Goal: Transaction & Acquisition: Obtain resource

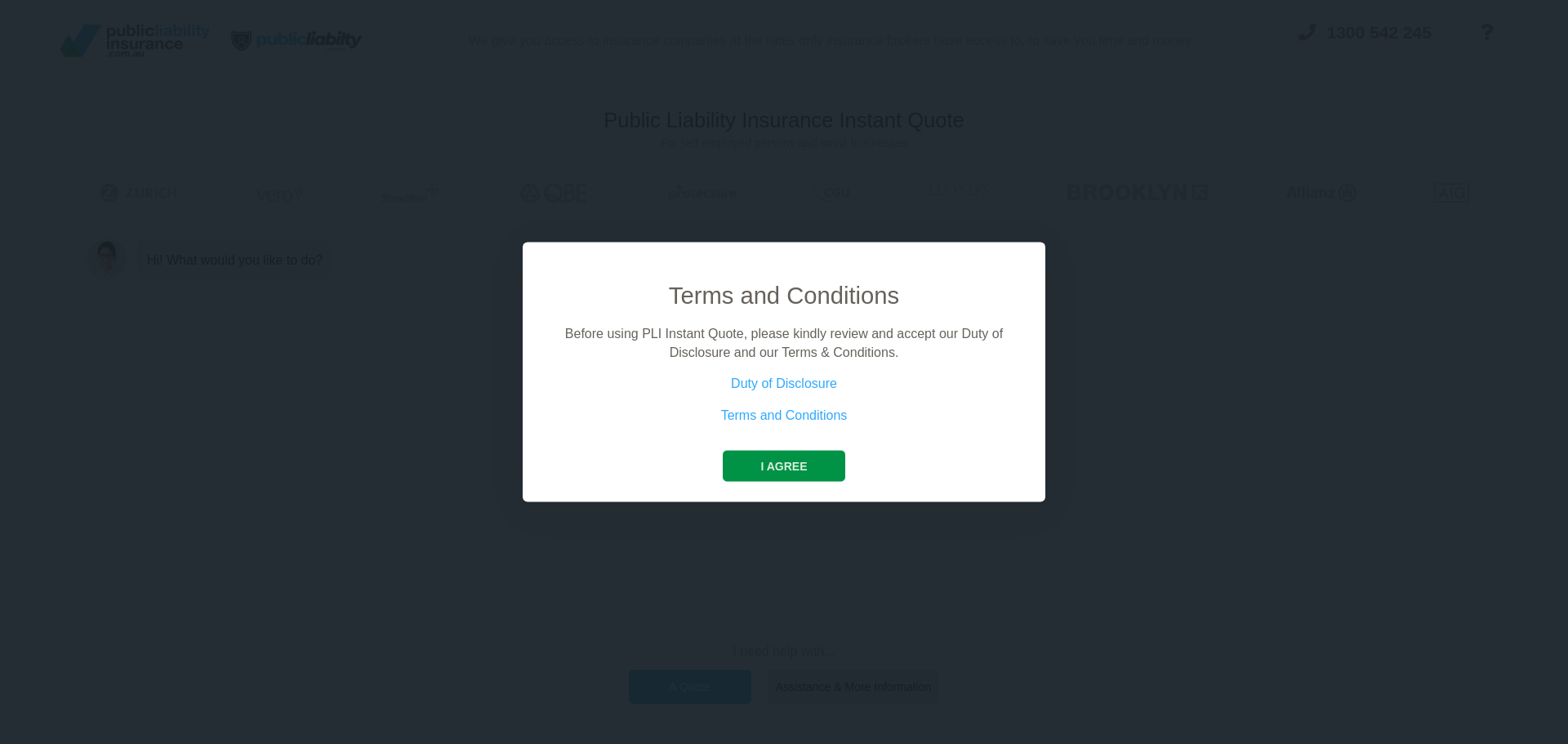
click at [784, 464] on button "I agree" at bounding box center [784, 466] width 122 height 31
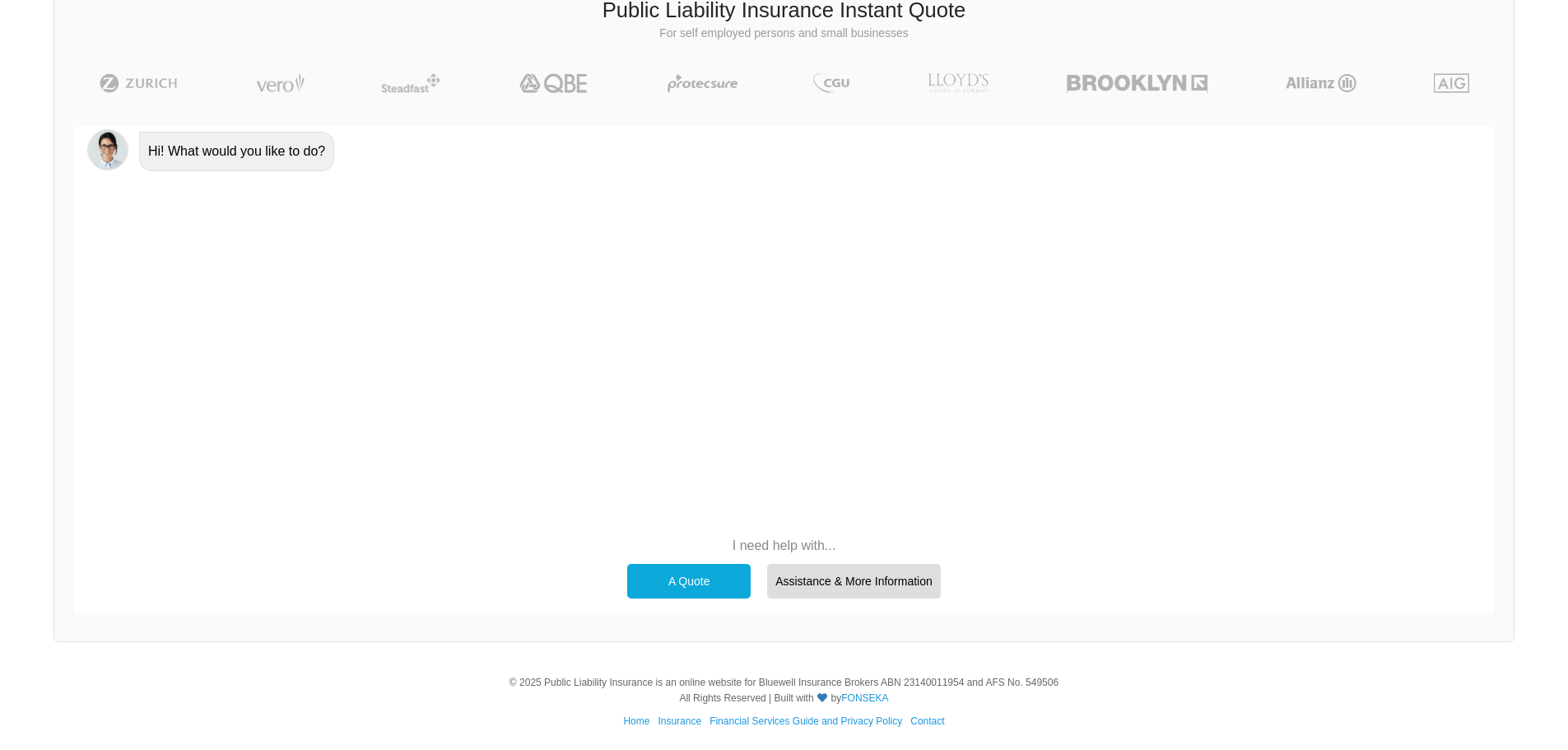
scroll to position [114, 0]
click at [708, 561] on div "A Quote Assistance & More Information" at bounding box center [784, 579] width 330 height 51
click at [704, 571] on div "A Quote" at bounding box center [689, 578] width 124 height 34
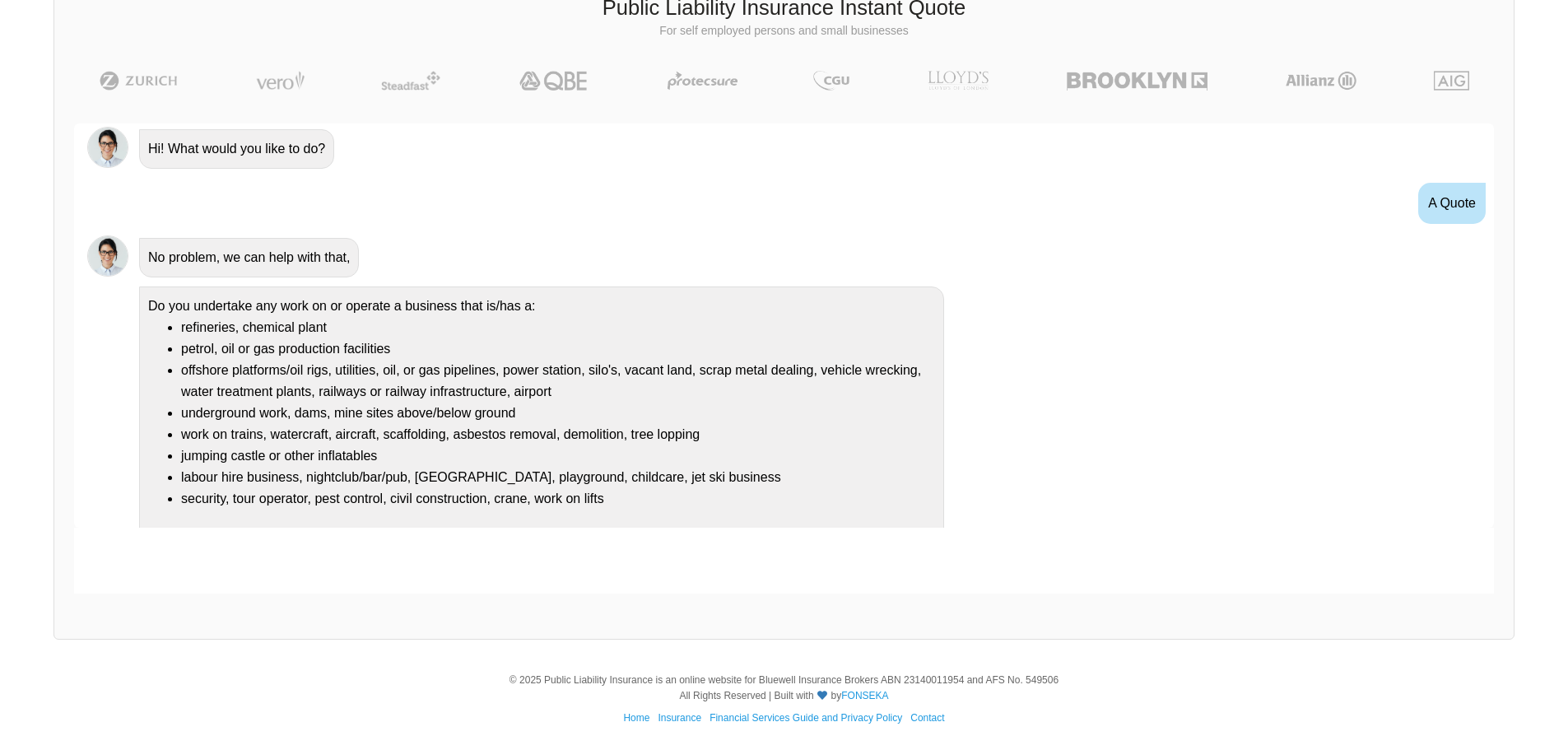
scroll to position [29, 0]
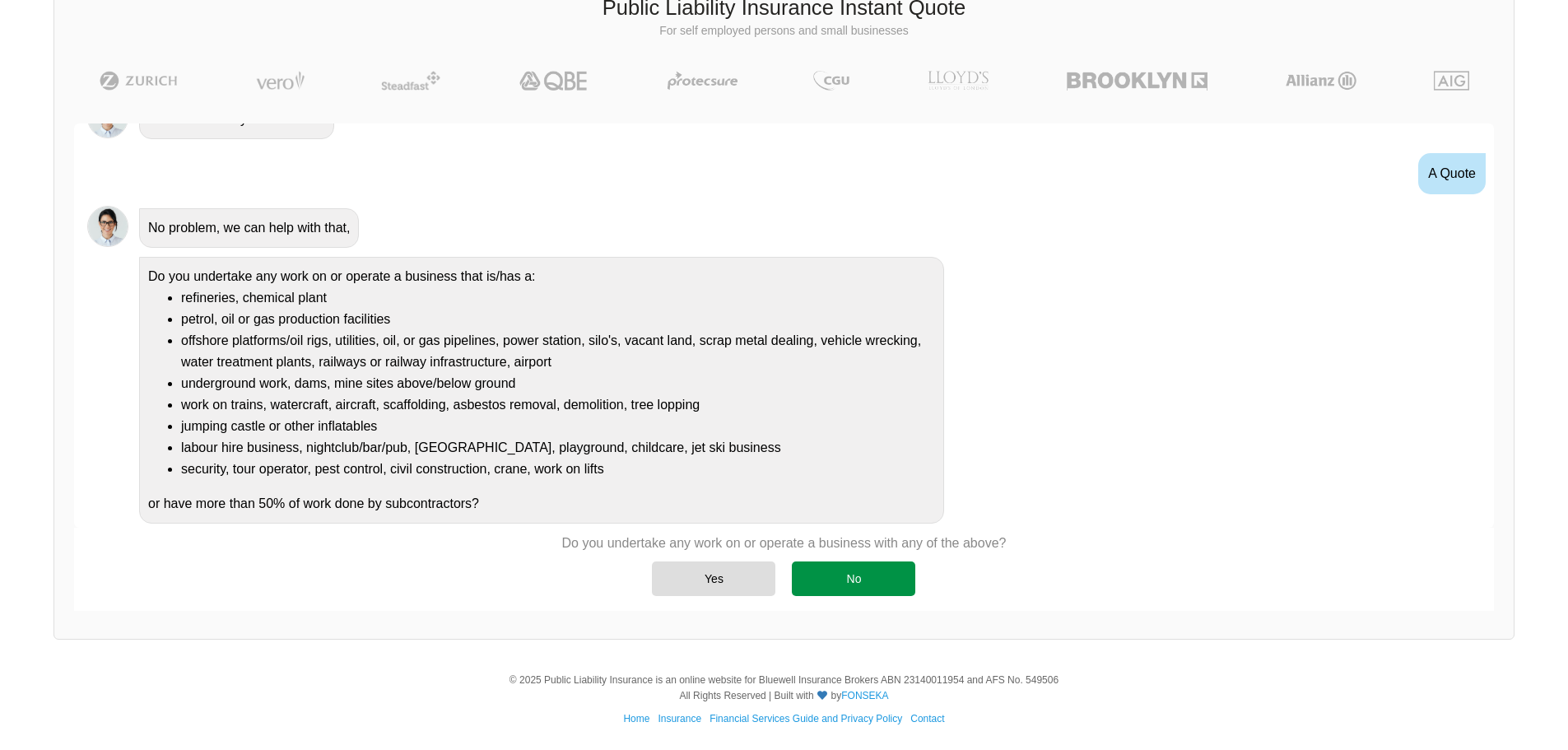
click at [857, 576] on div "No" at bounding box center [854, 578] width 124 height 34
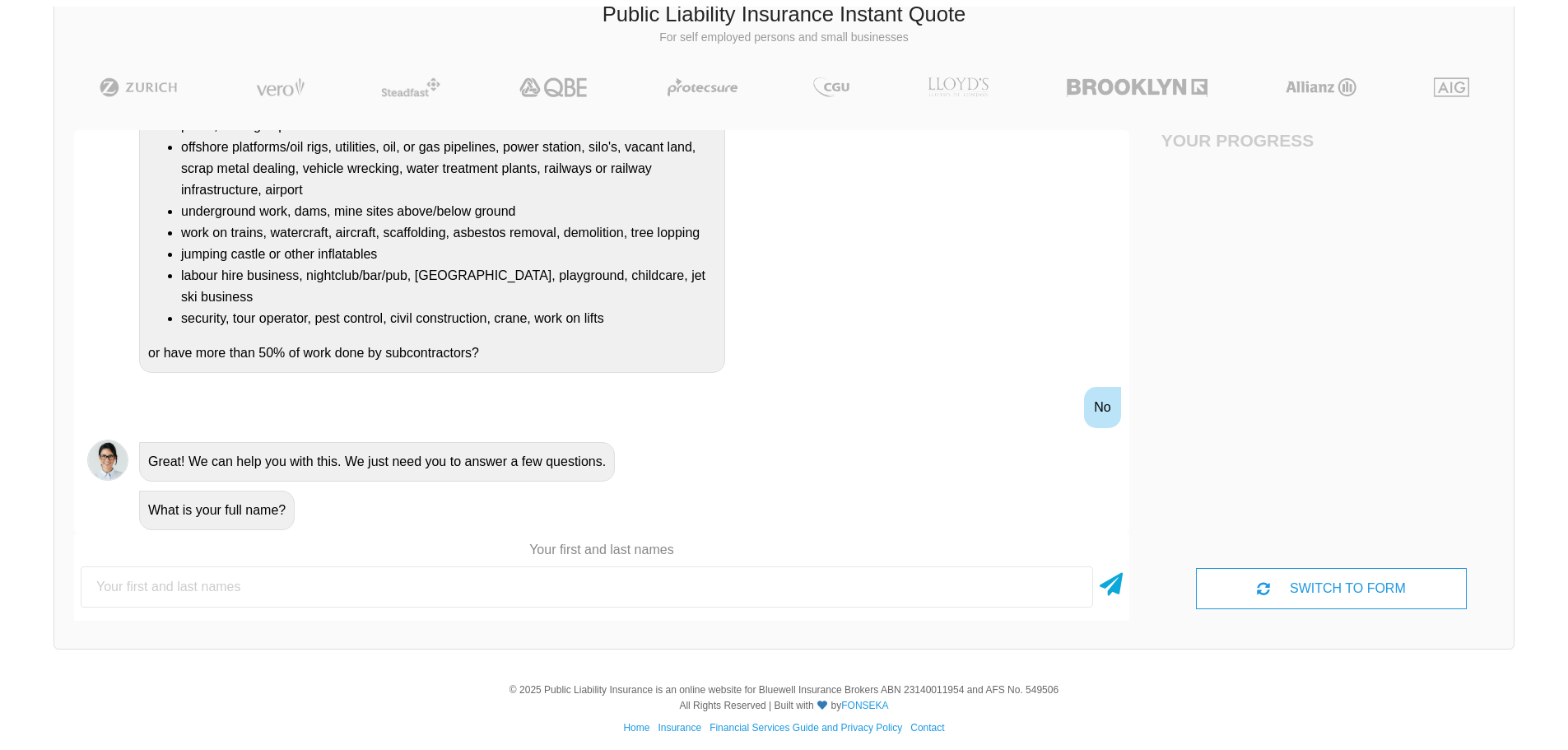
scroll to position [114, 0]
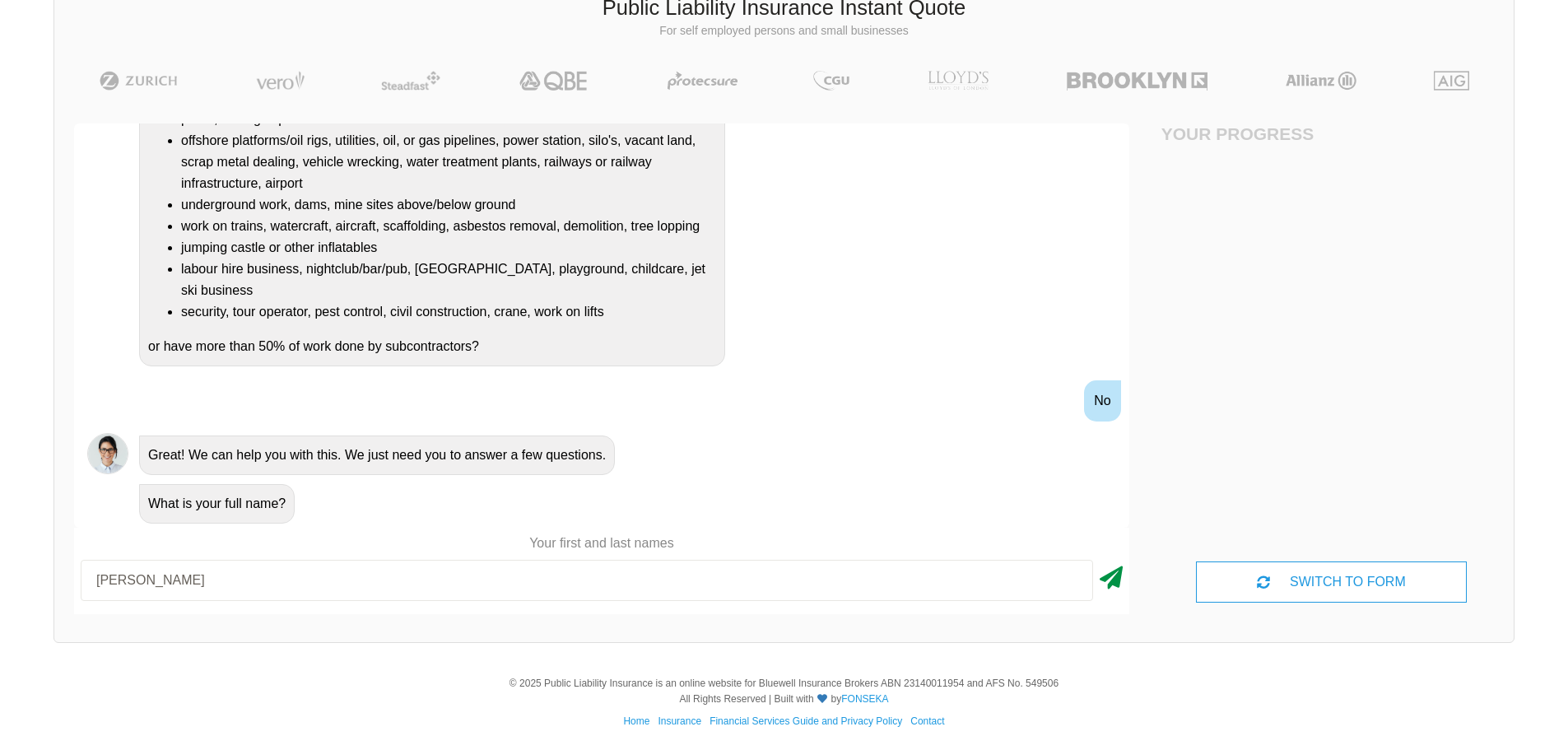
type input "[PERSON_NAME]"
click at [1118, 582] on icon at bounding box center [1111, 575] width 23 height 29
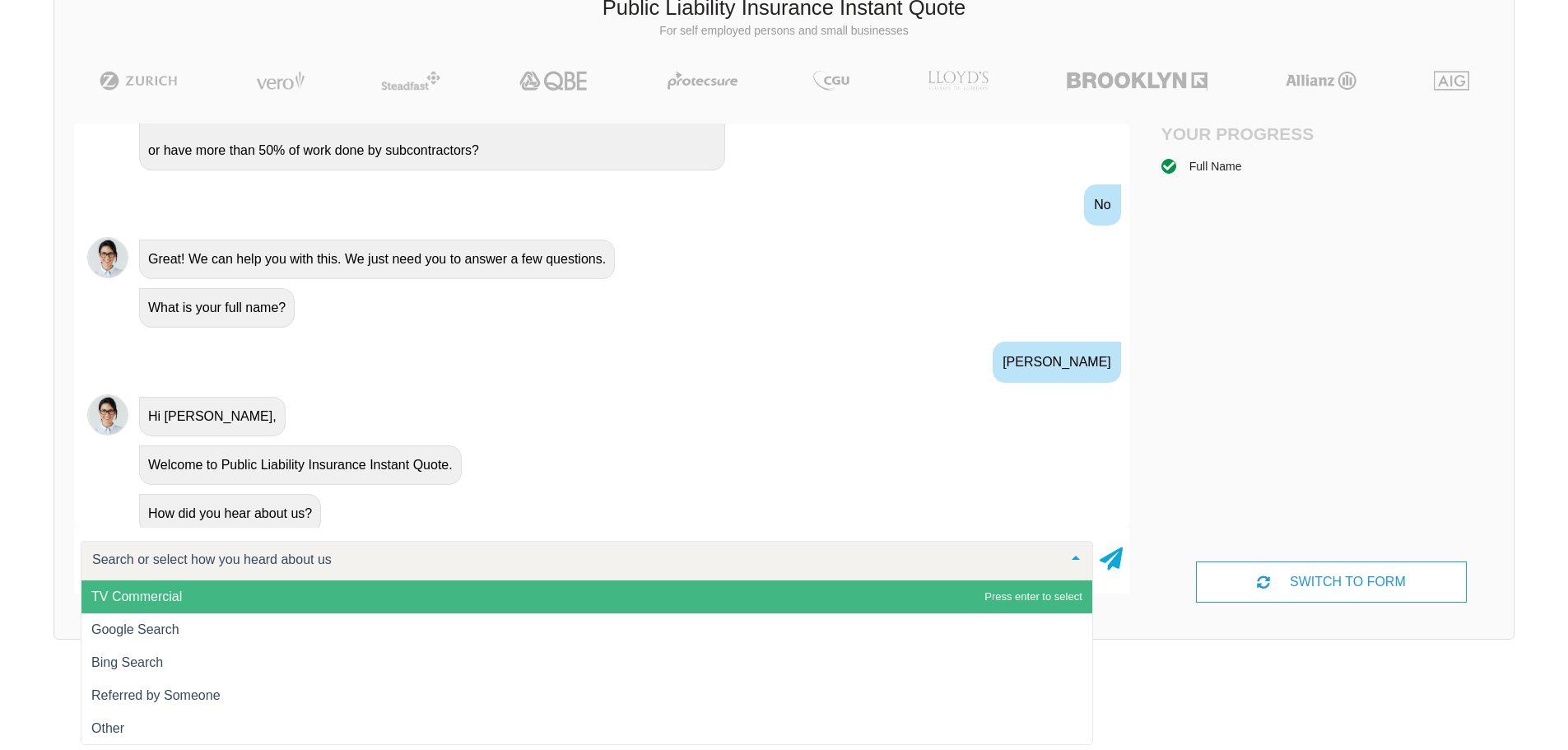
scroll to position [436, 0]
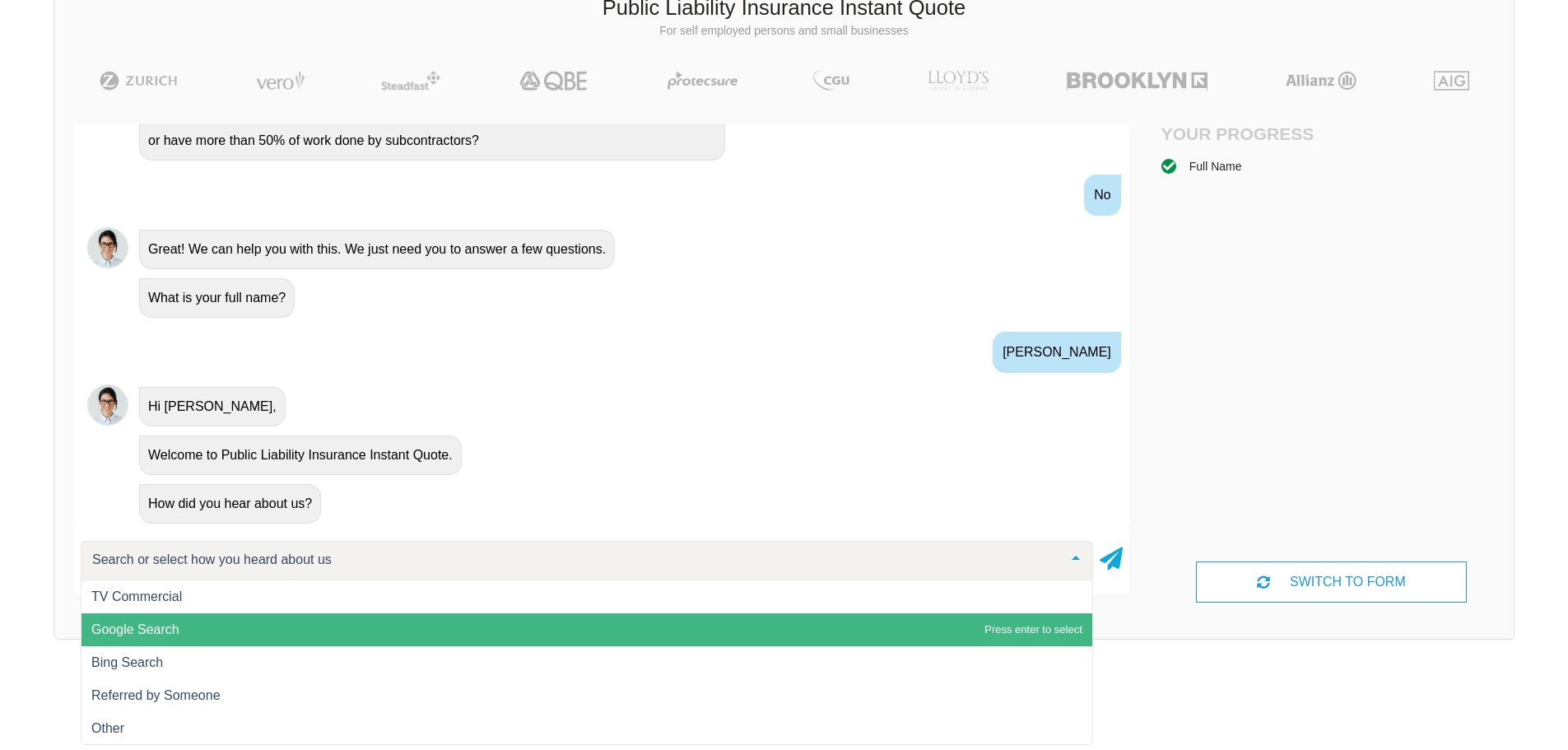
click at [617, 634] on span "Google Search" at bounding box center [587, 630] width 1011 height 33
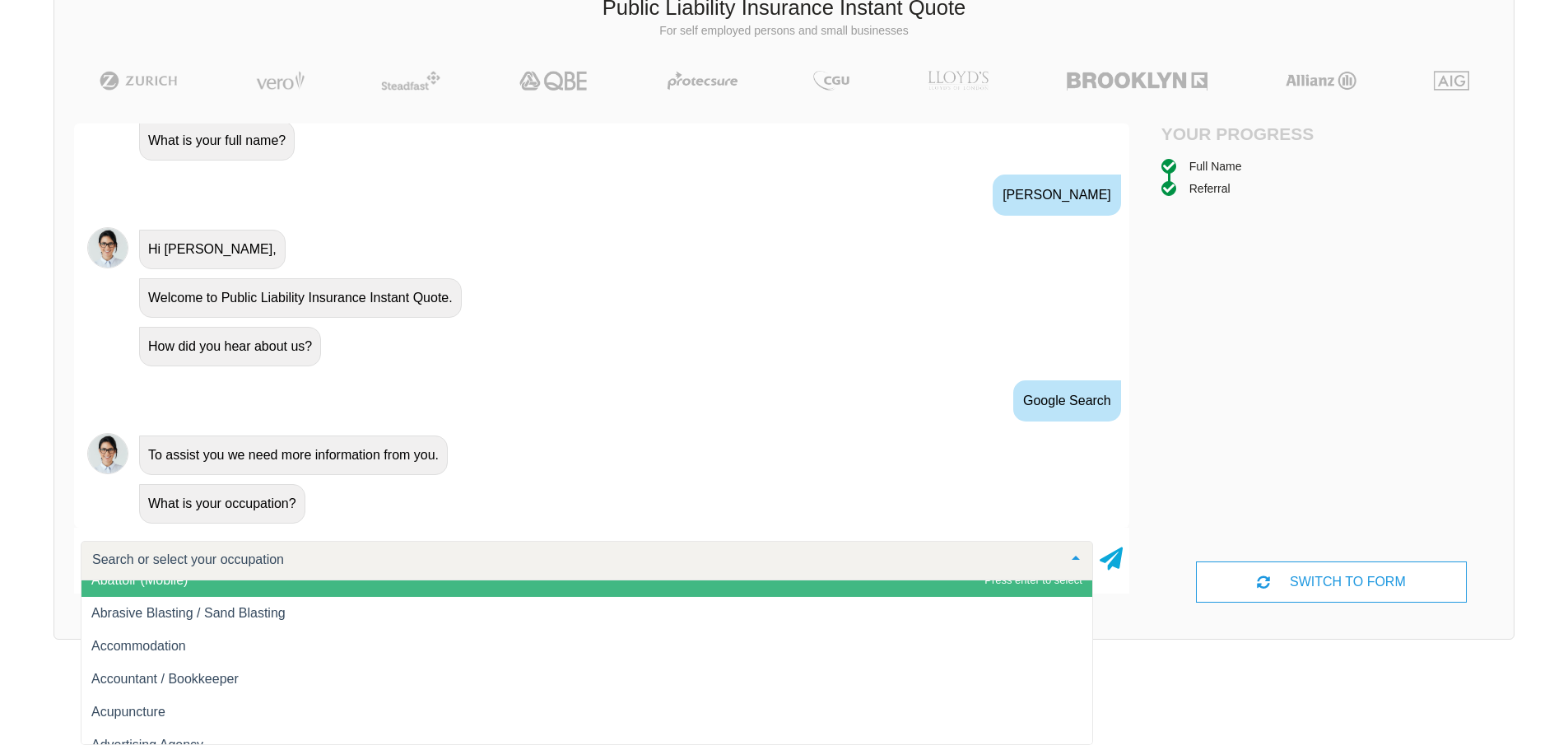
scroll to position [0, 0]
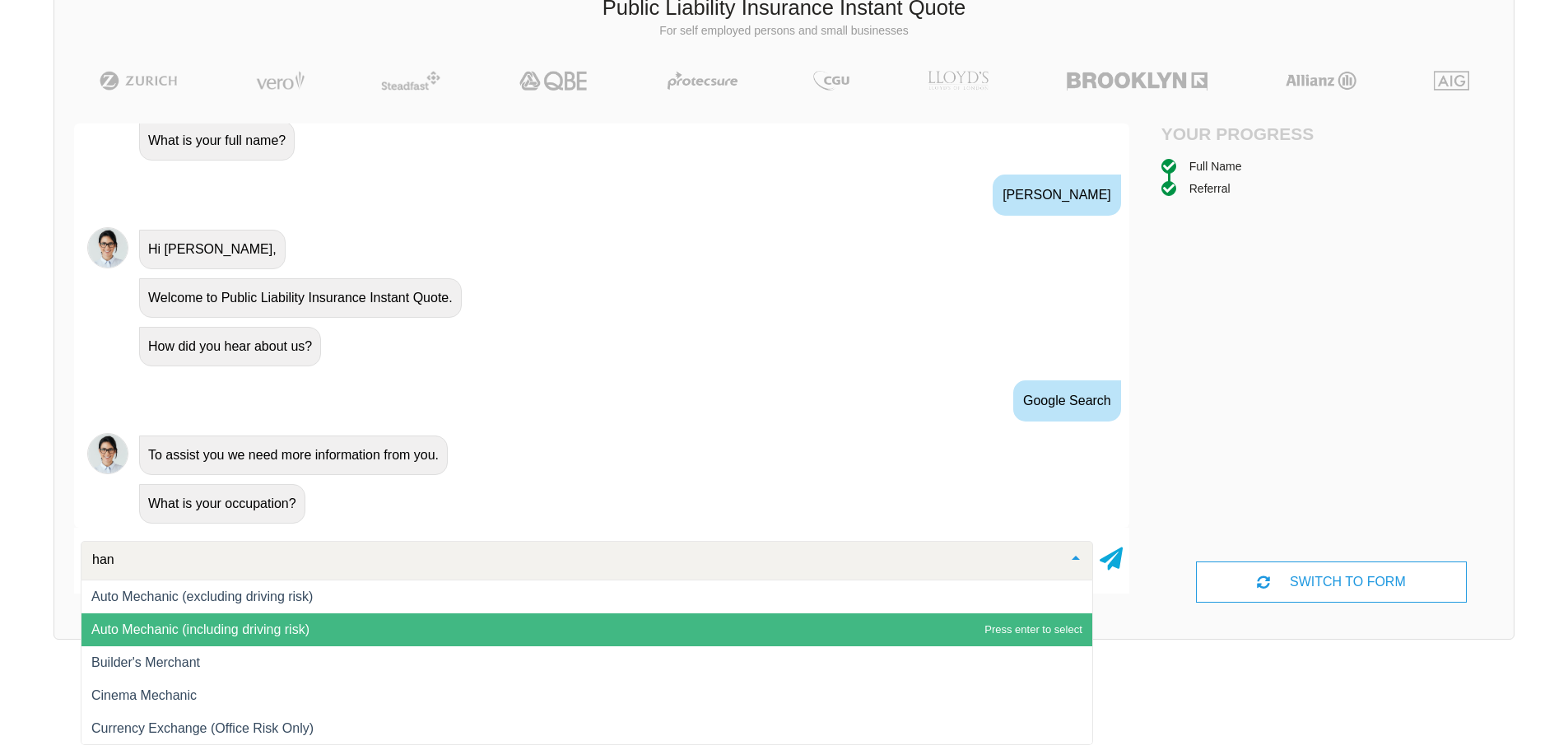
type input "hand"
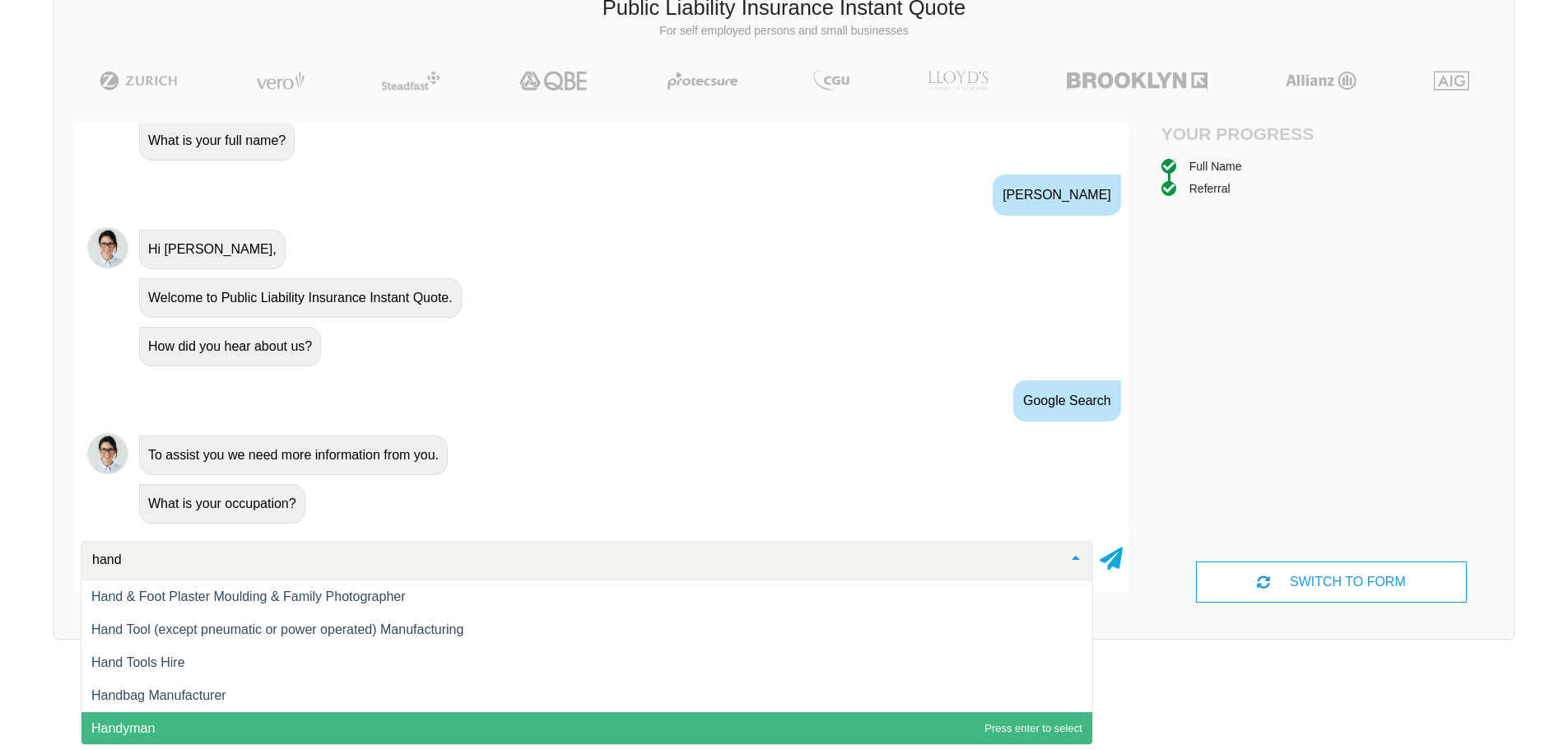
click at [591, 719] on span "Handyman" at bounding box center [587, 729] width 1011 height 33
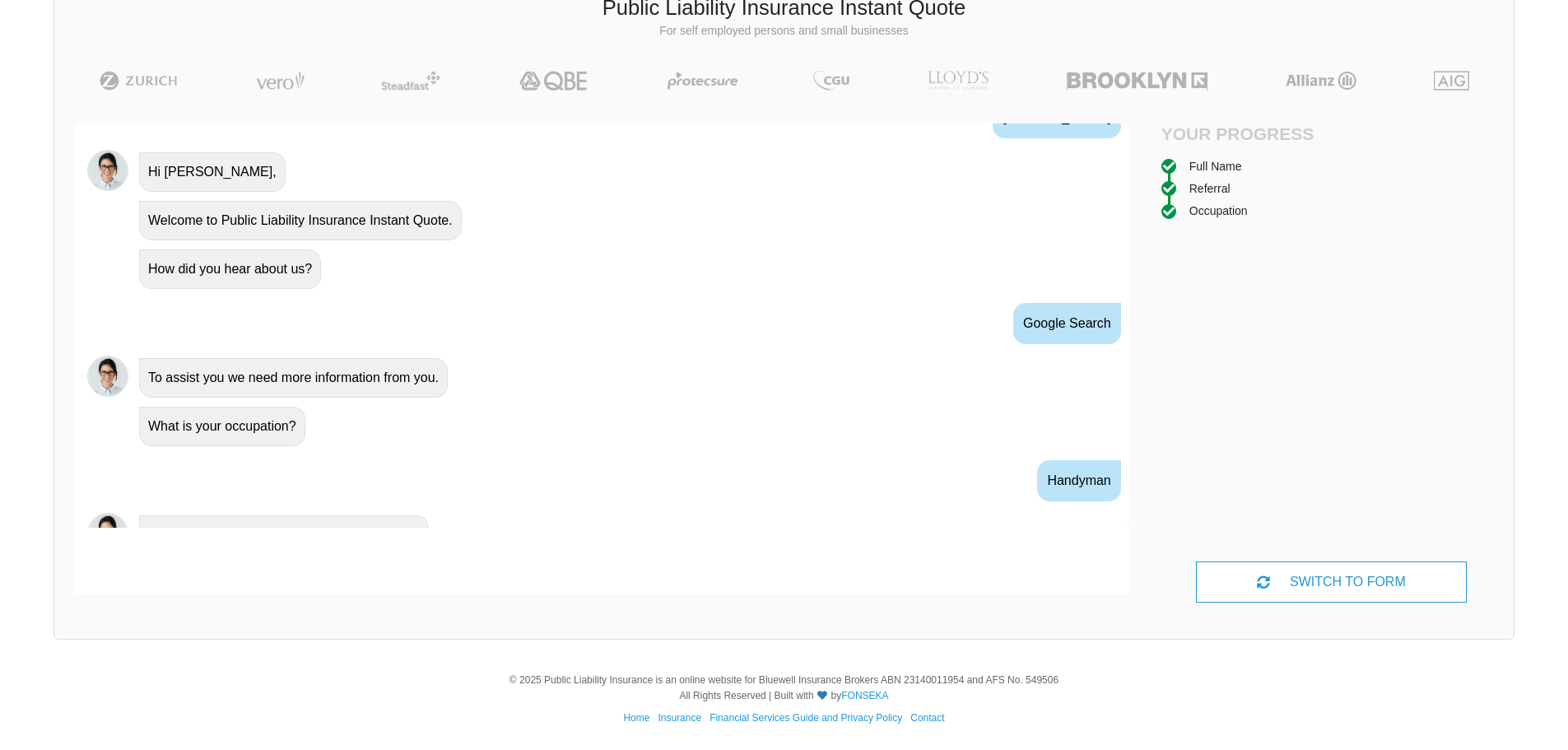
scroll to position [702, 0]
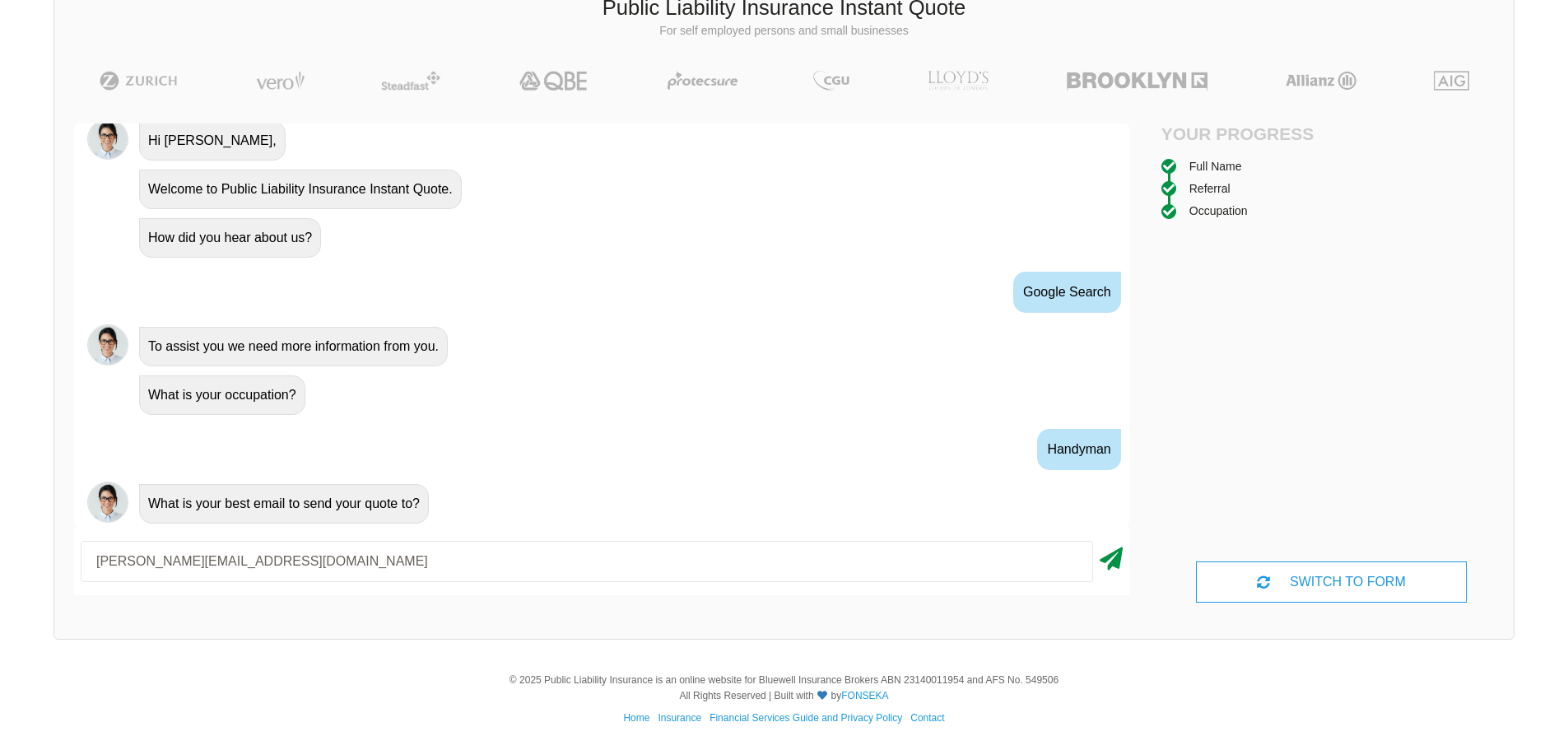
type input "[PERSON_NAME][EMAIL_ADDRESS][DOMAIN_NAME]"
click at [1103, 566] on icon at bounding box center [1111, 556] width 23 height 29
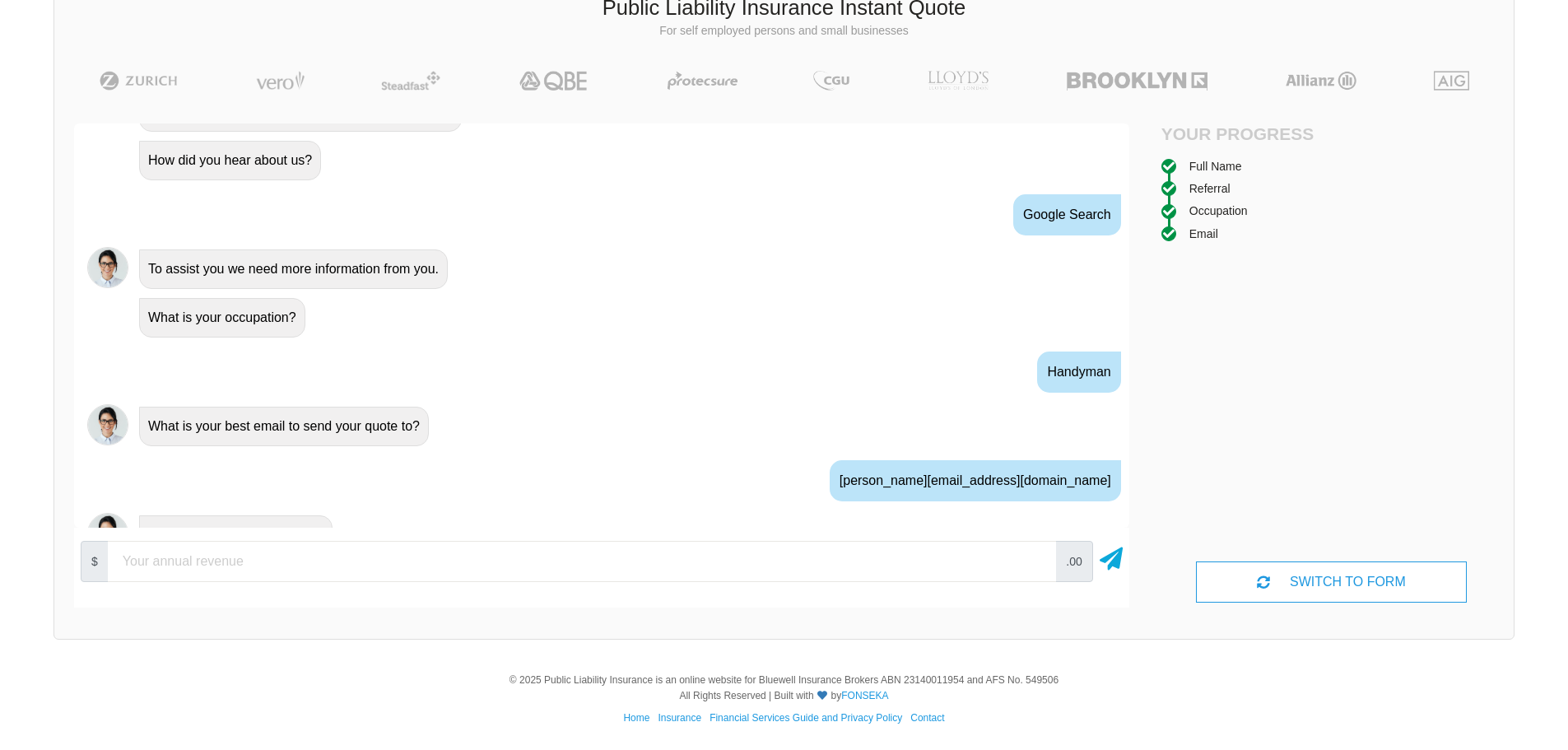
scroll to position [811, 0]
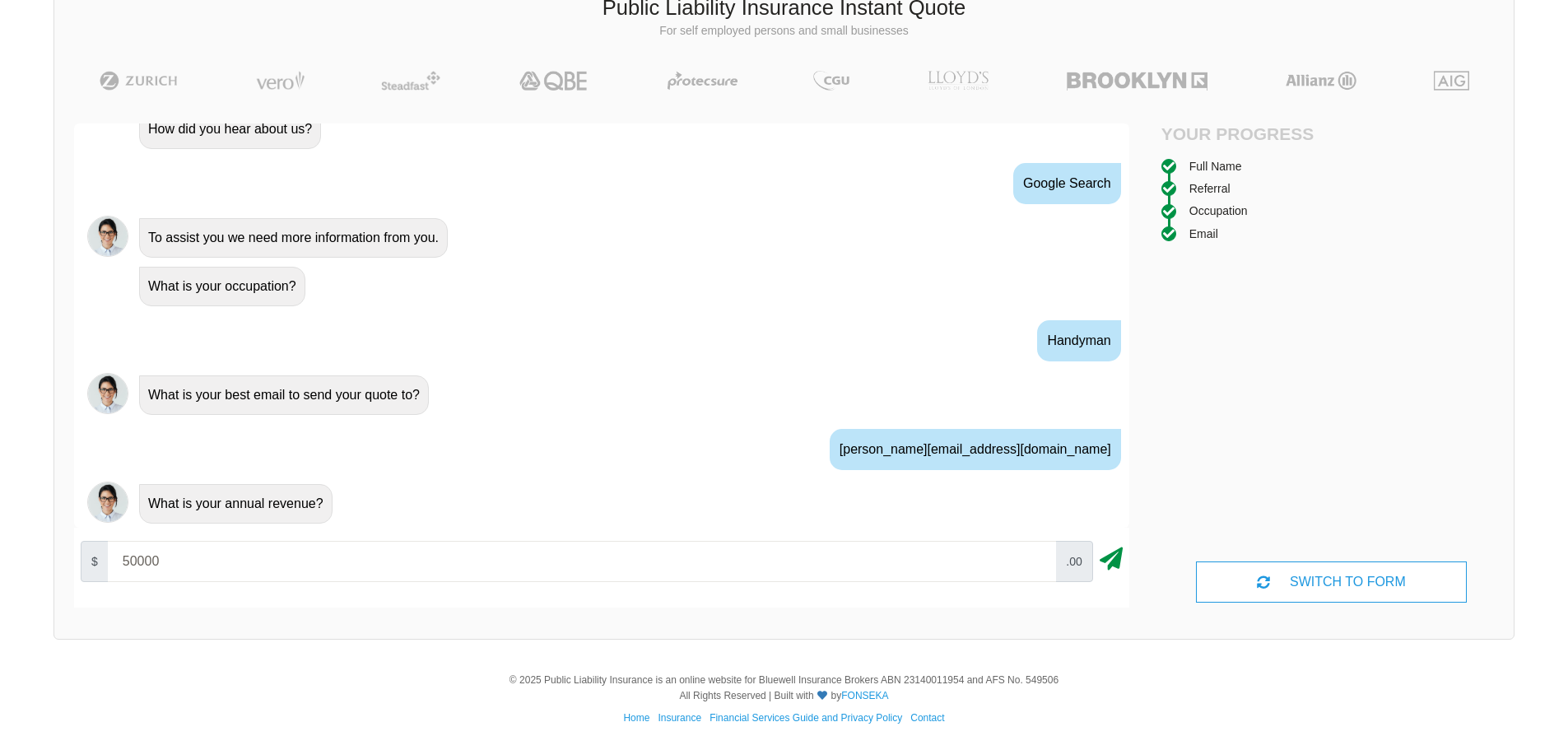
type input "50000"
click at [1114, 562] on icon at bounding box center [1111, 556] width 23 height 29
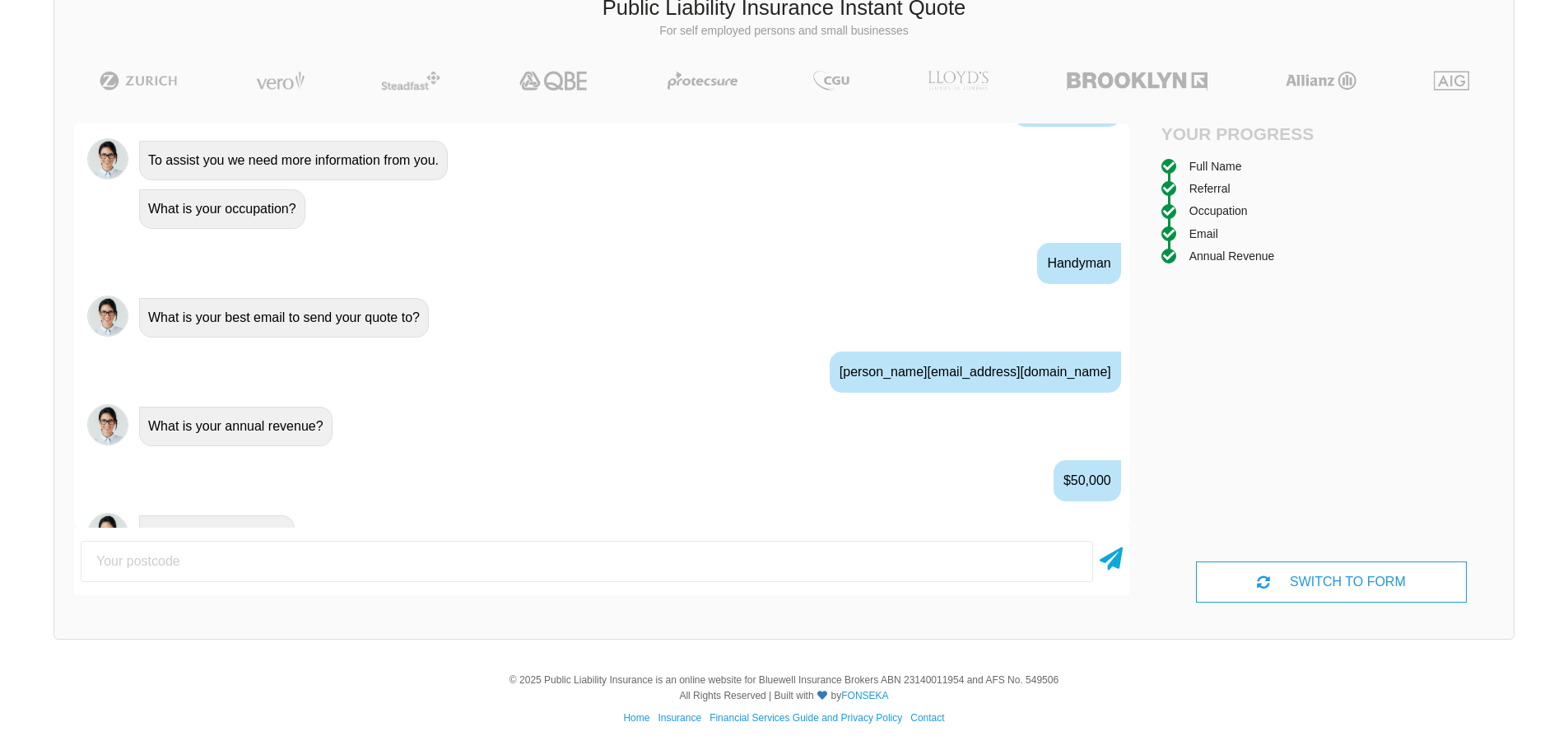
scroll to position [919, 0]
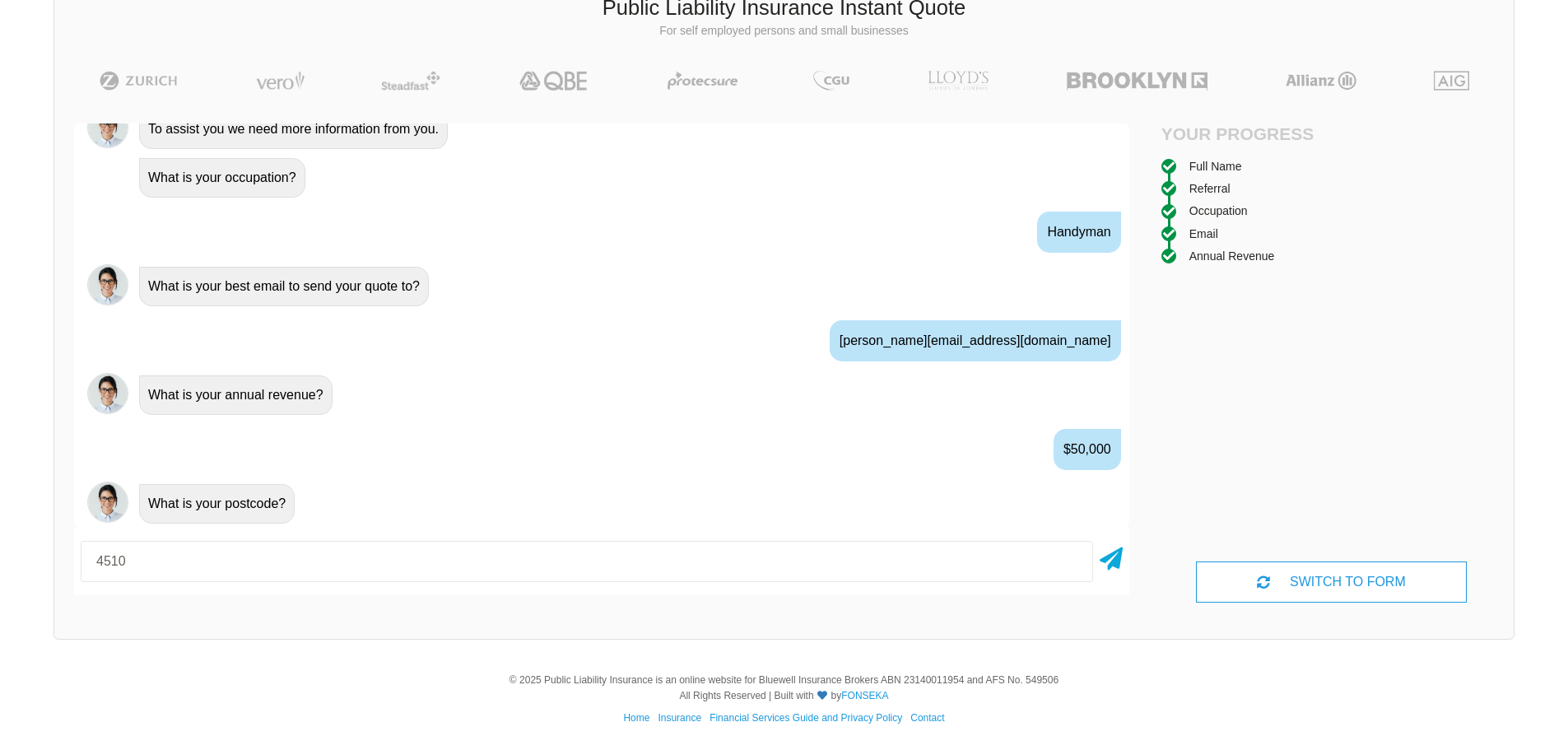
type input "4510"
click at [1113, 564] on icon at bounding box center [1111, 556] width 23 height 29
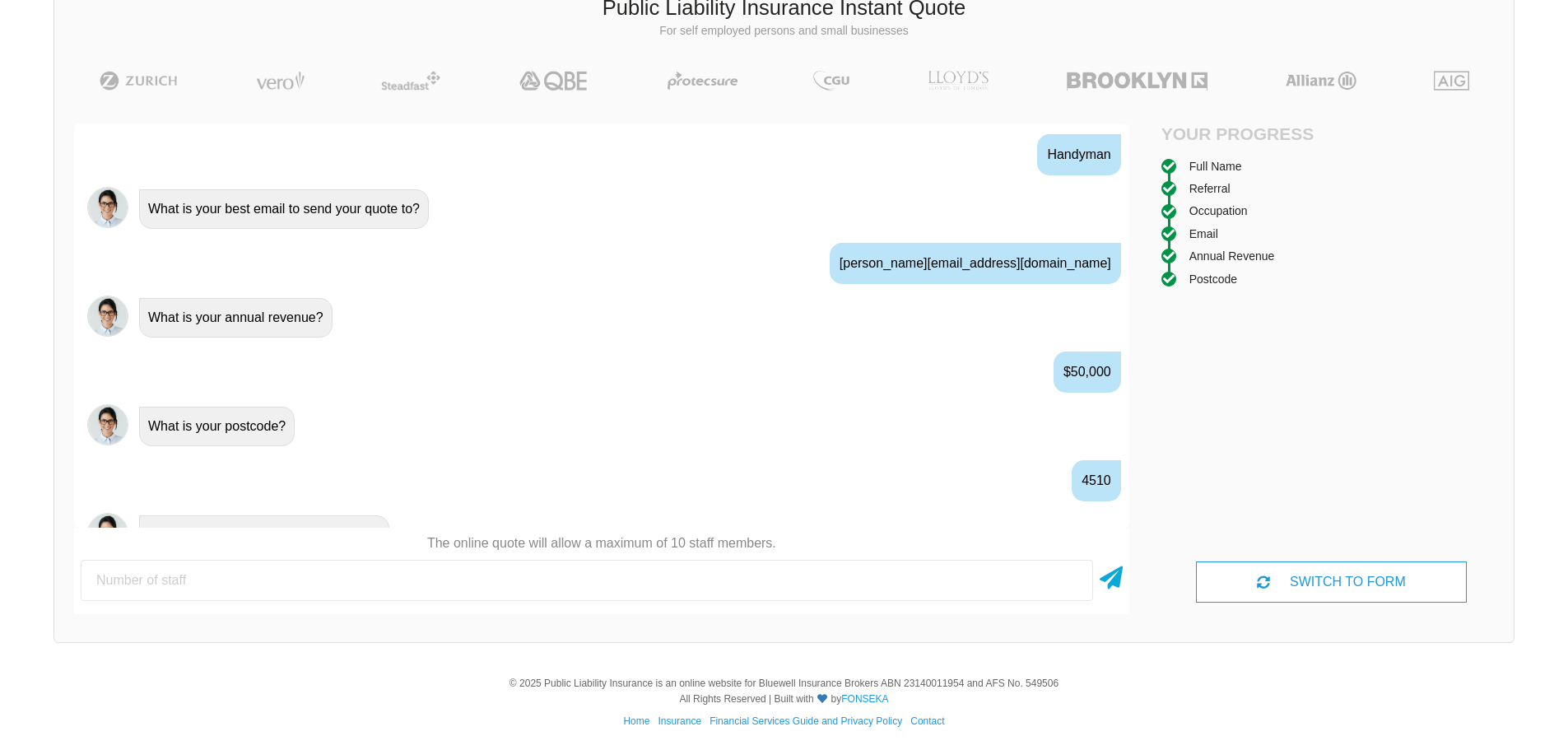
scroll to position [1028, 0]
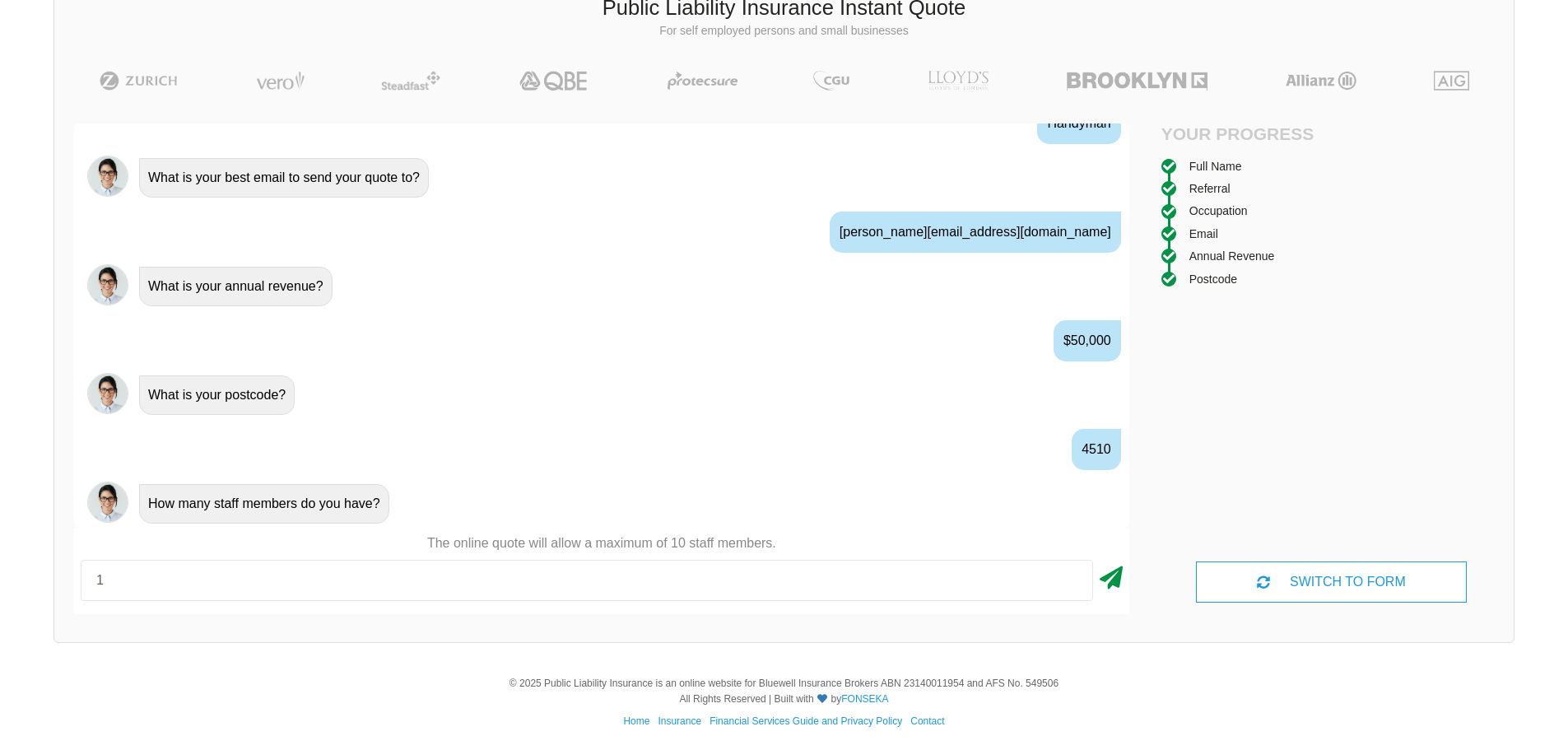
type input "1"
click at [1116, 583] on icon at bounding box center [1111, 575] width 23 height 29
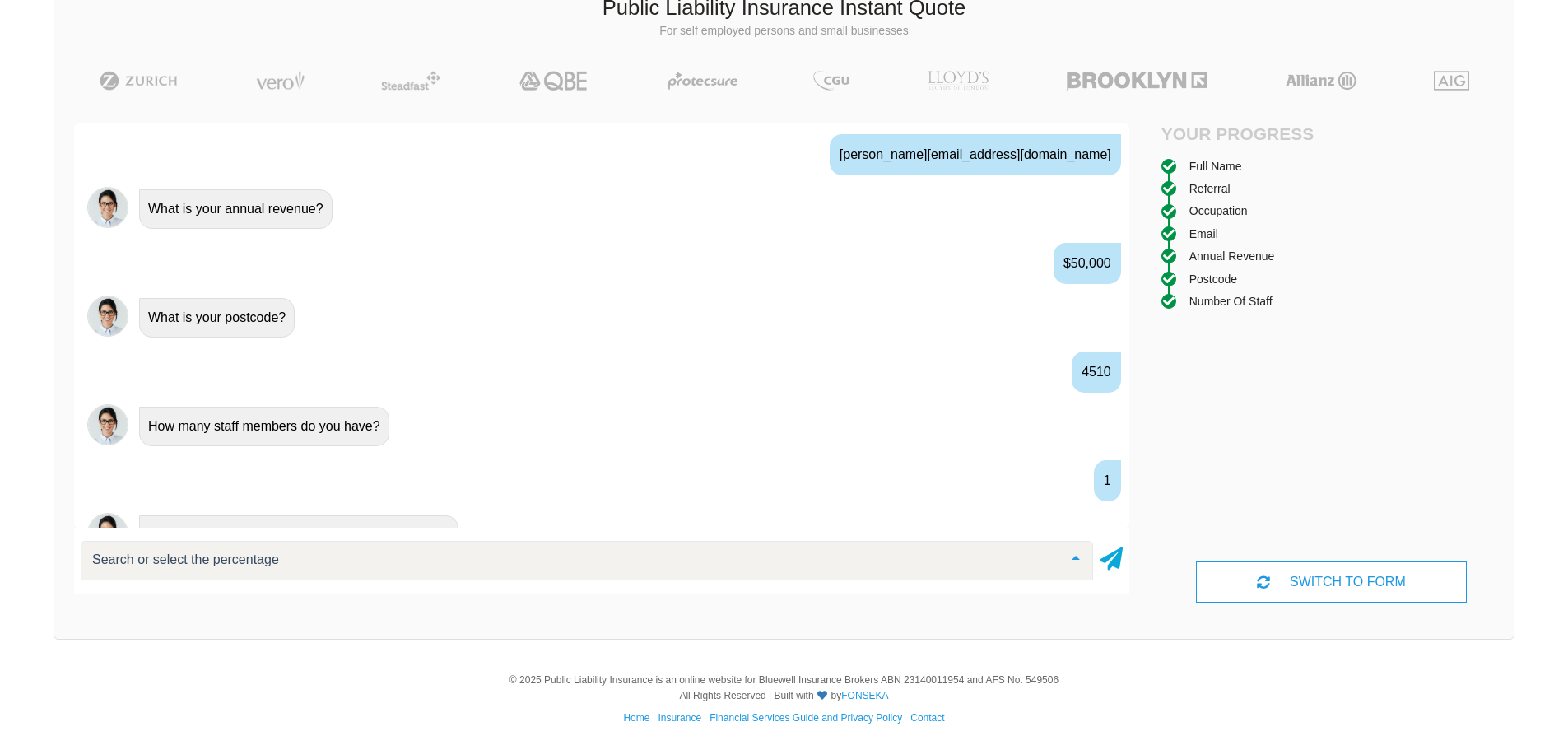
scroll to position [1137, 0]
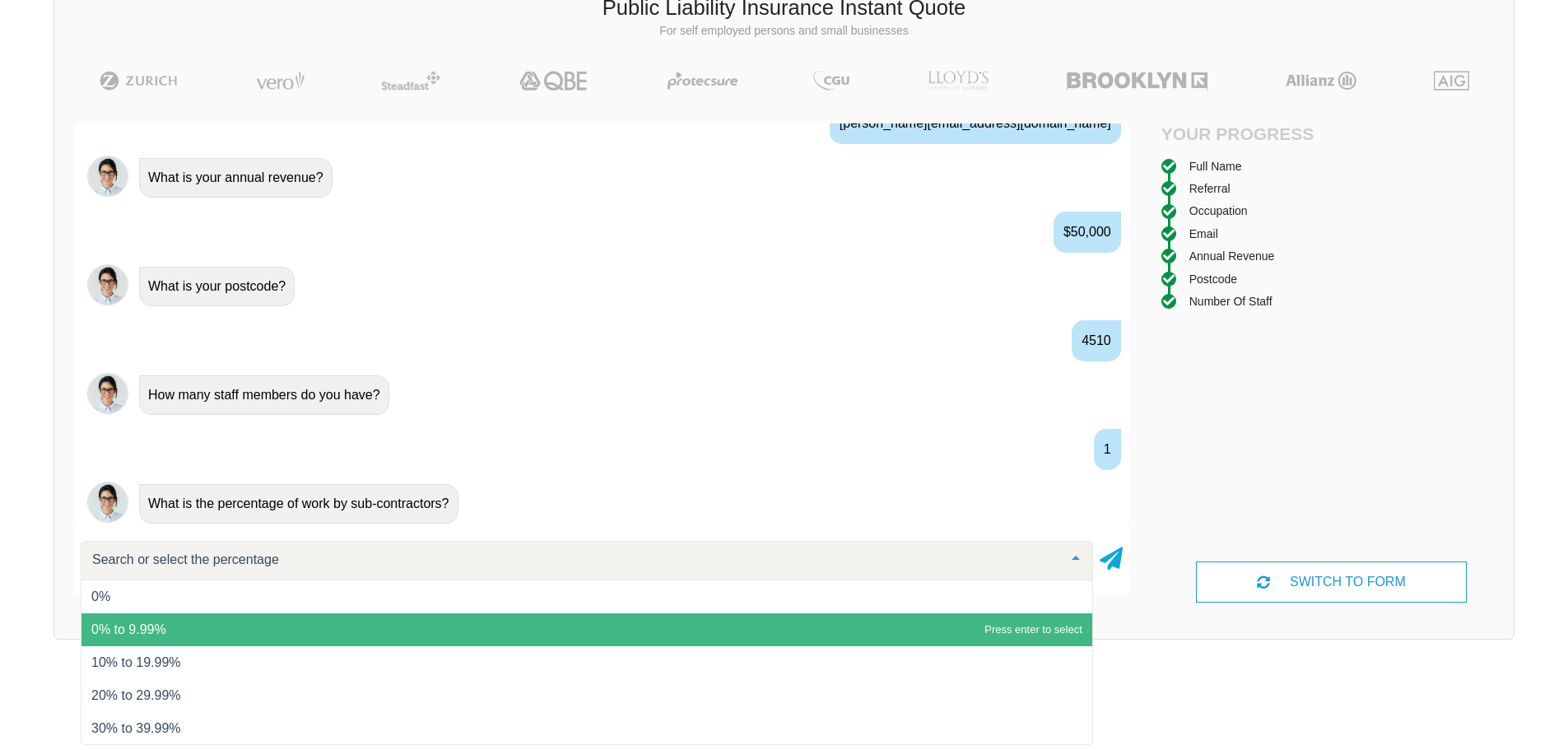
click at [1000, 632] on span "0% to 9.99%" at bounding box center [587, 630] width 1011 height 33
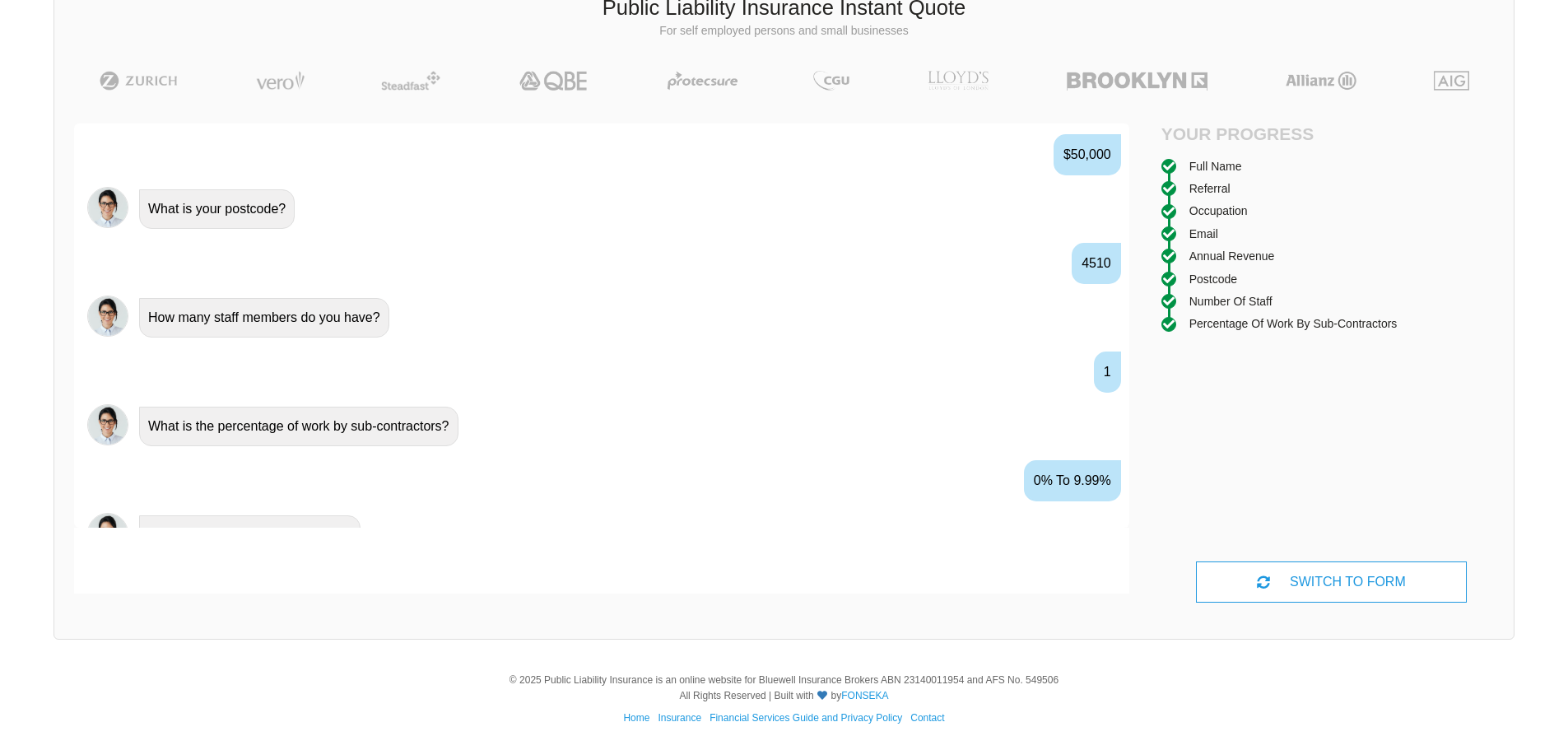
scroll to position [1246, 0]
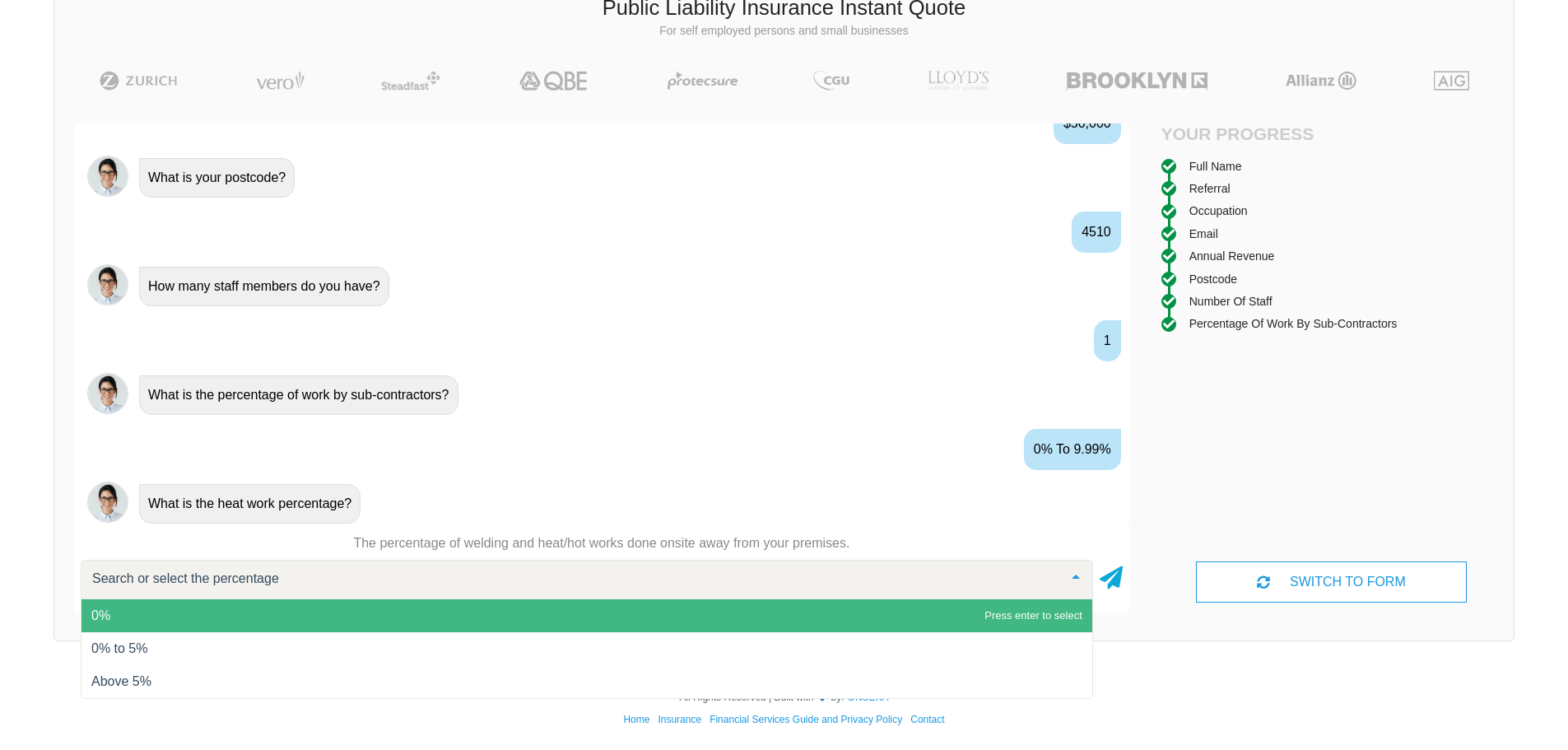
click at [1000, 631] on ul "0% 0% to 5% Above 5% No elements found List is empty." at bounding box center [587, 649] width 1011 height 99
click at [1000, 631] on span "0%" at bounding box center [587, 616] width 1011 height 33
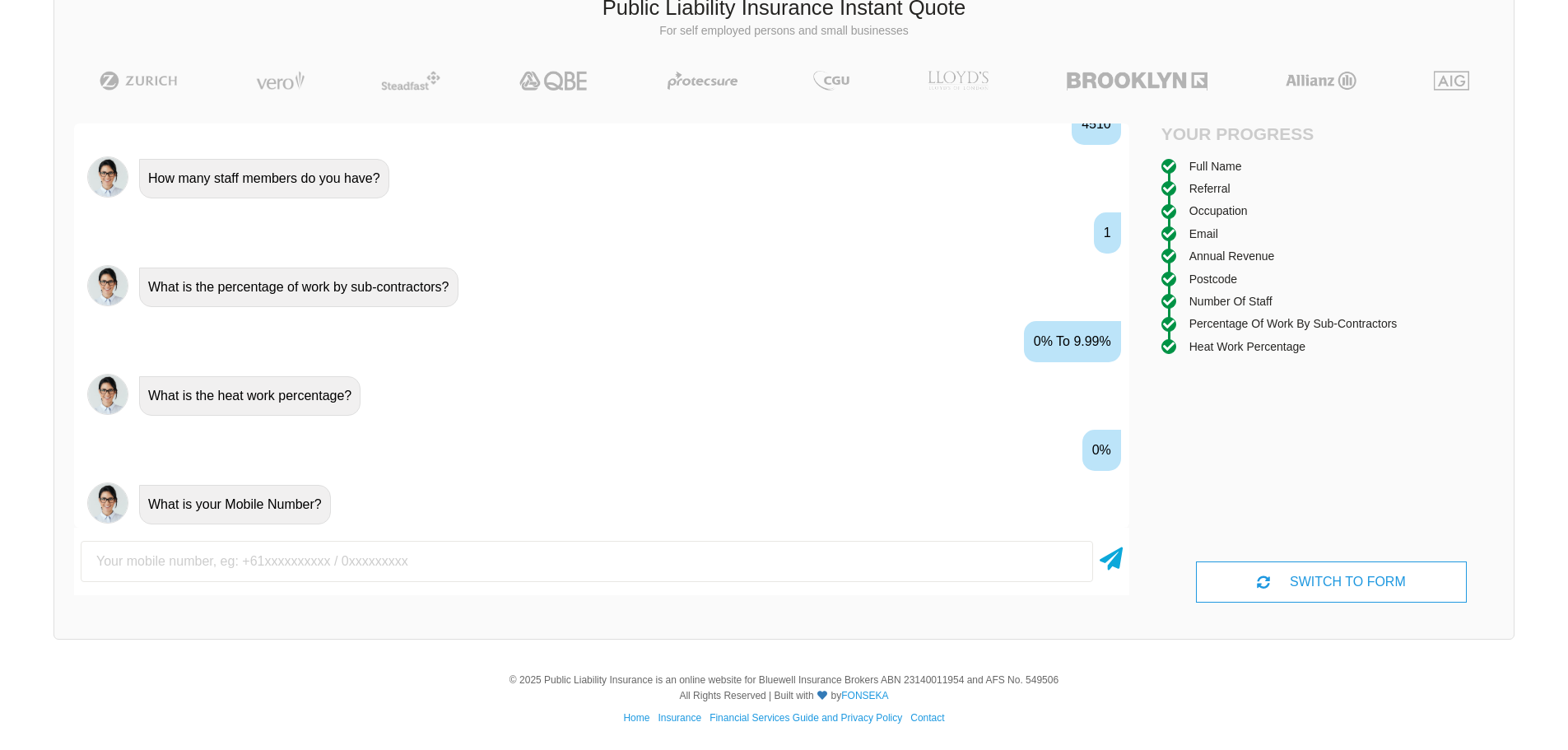
scroll to position [1354, 0]
type input "0451730499"
click at [1114, 564] on icon at bounding box center [1111, 556] width 23 height 29
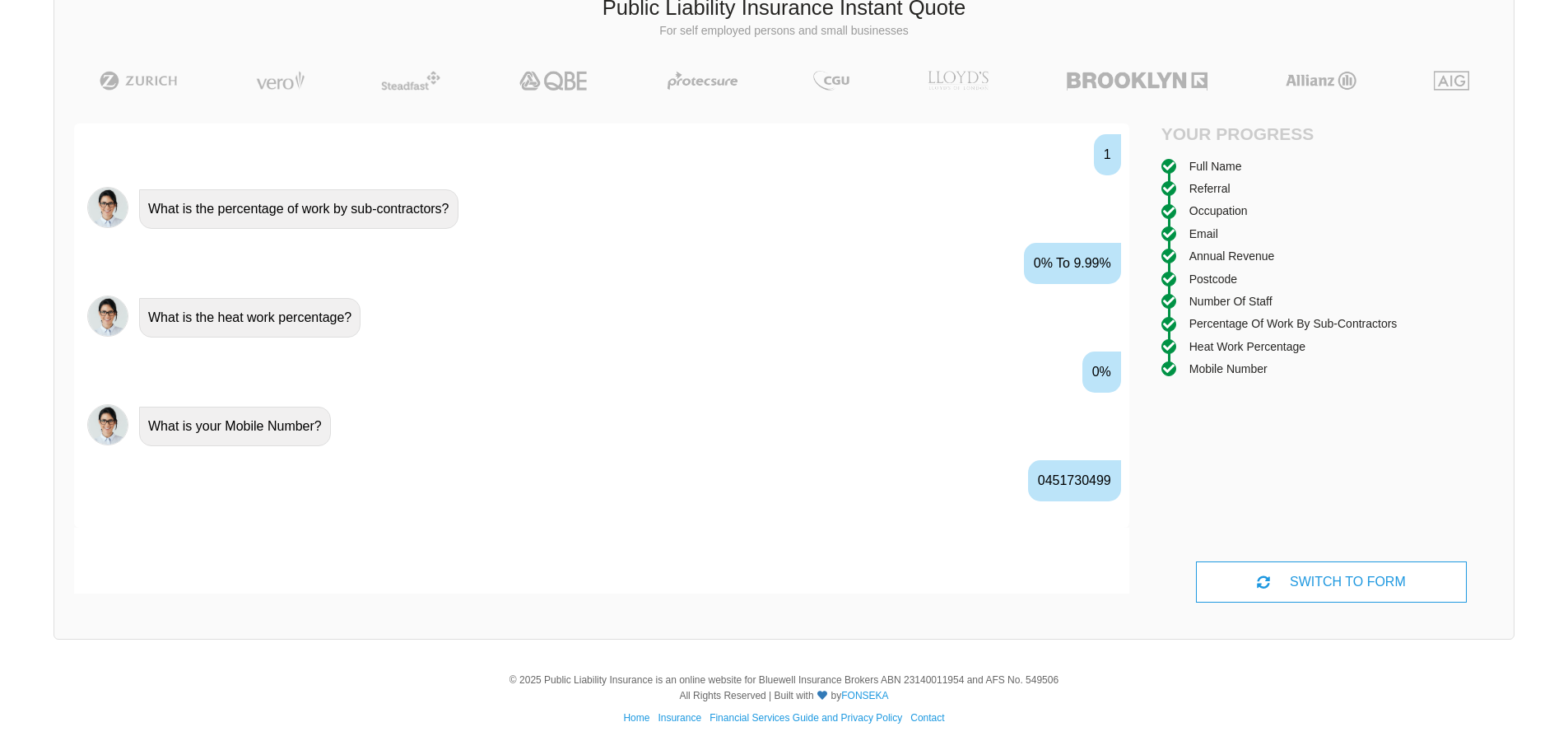
scroll to position [1463, 0]
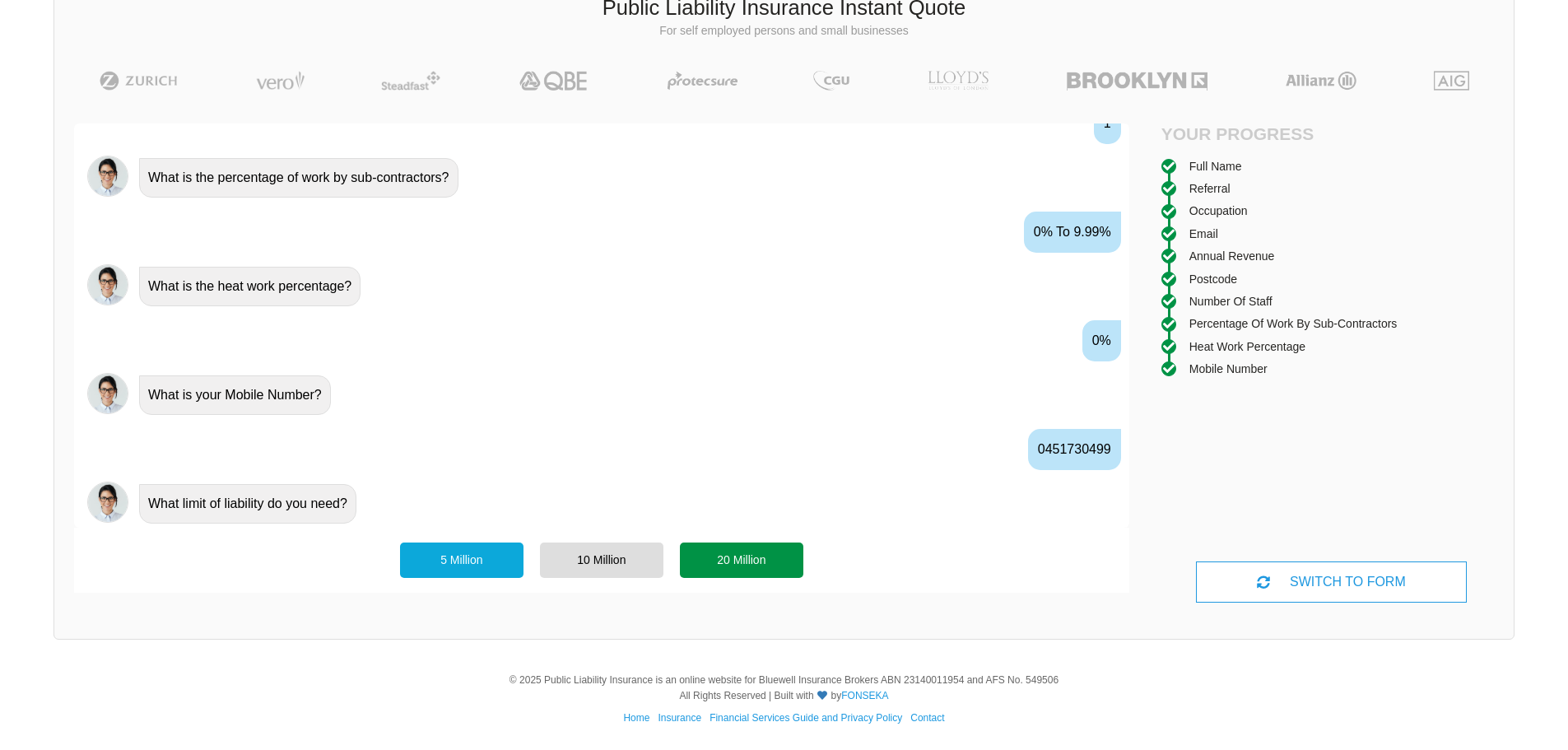
click at [786, 555] on div "20 Million" at bounding box center [742, 560] width 124 height 34
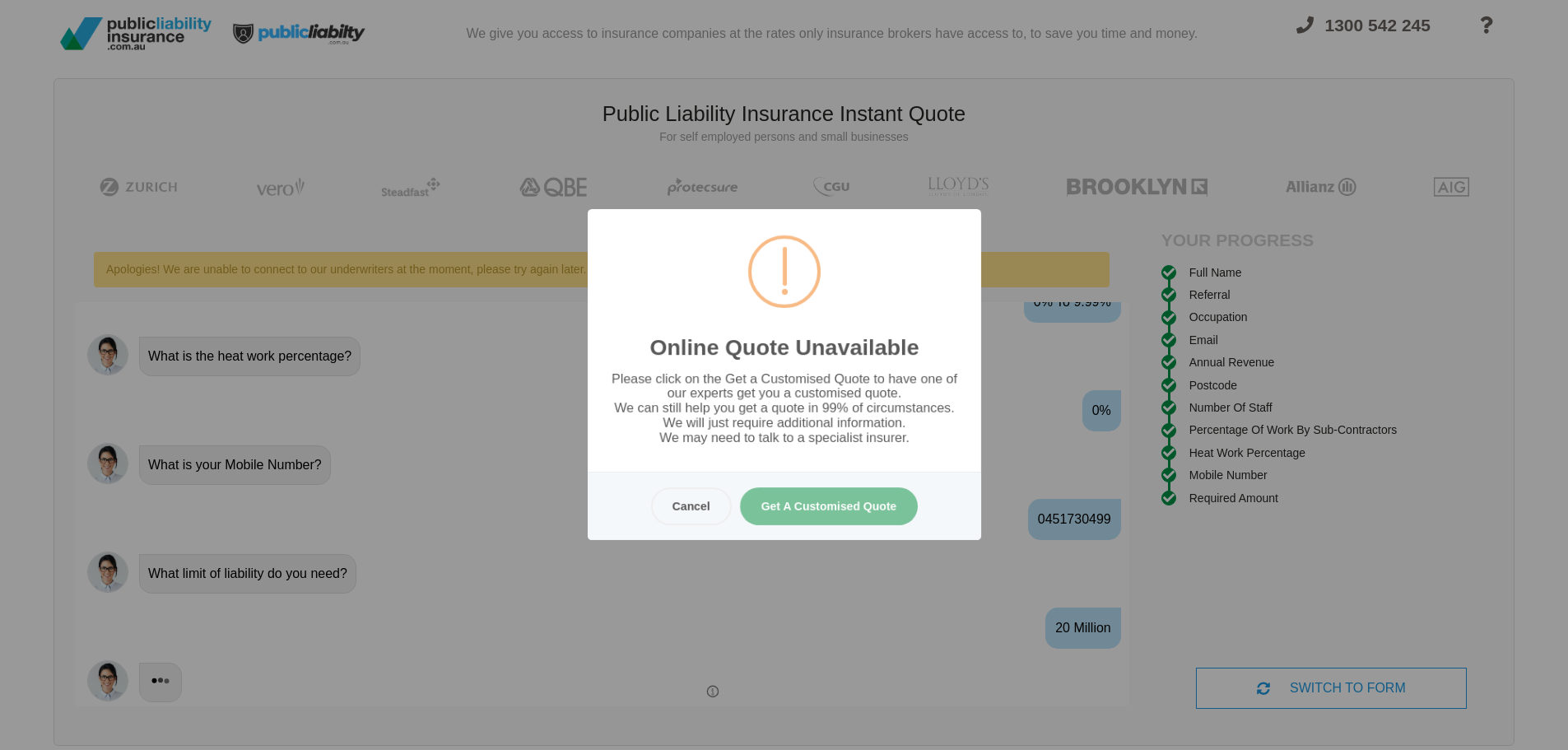
scroll to position [0, 0]
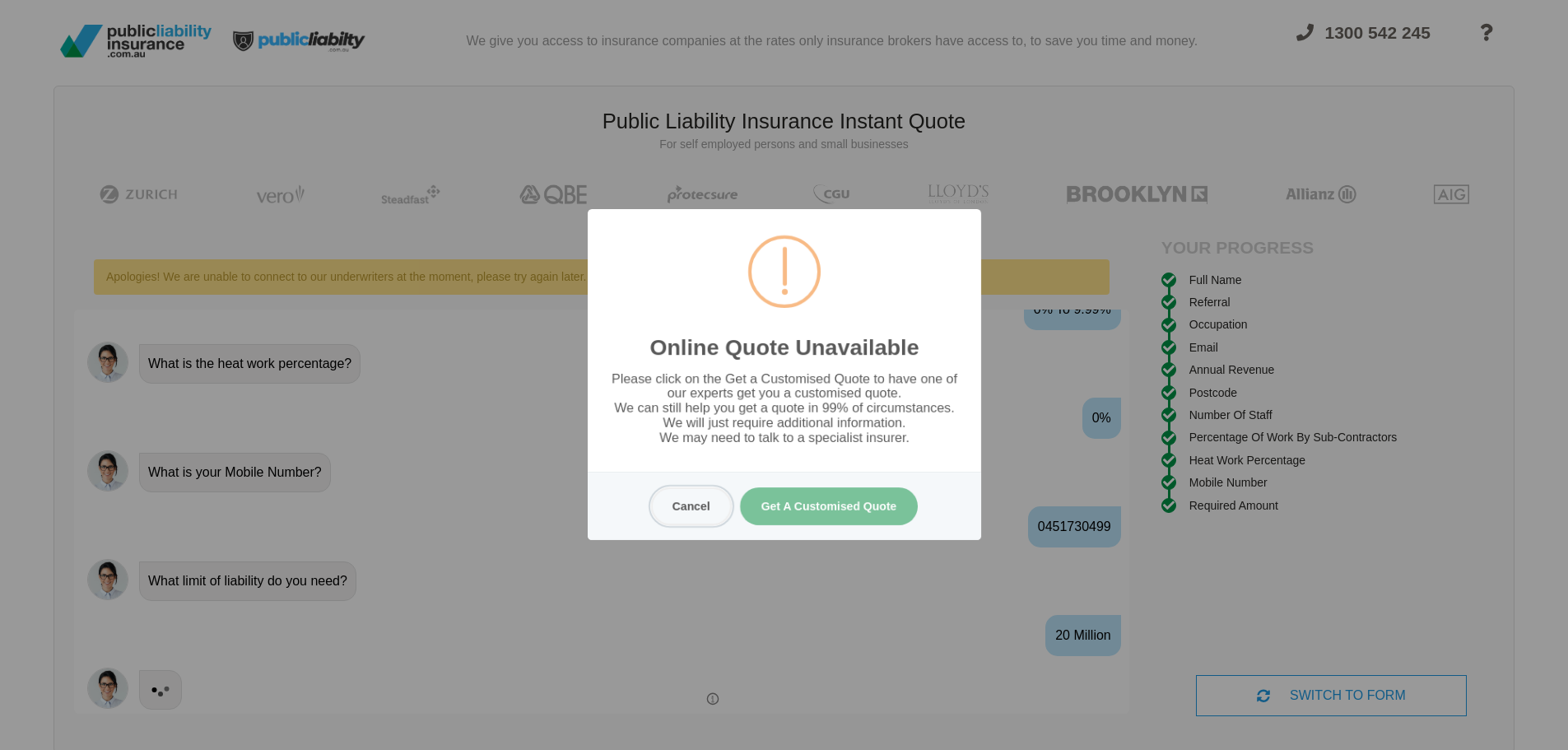
click at [708, 514] on button "Cancel" at bounding box center [691, 507] width 80 height 38
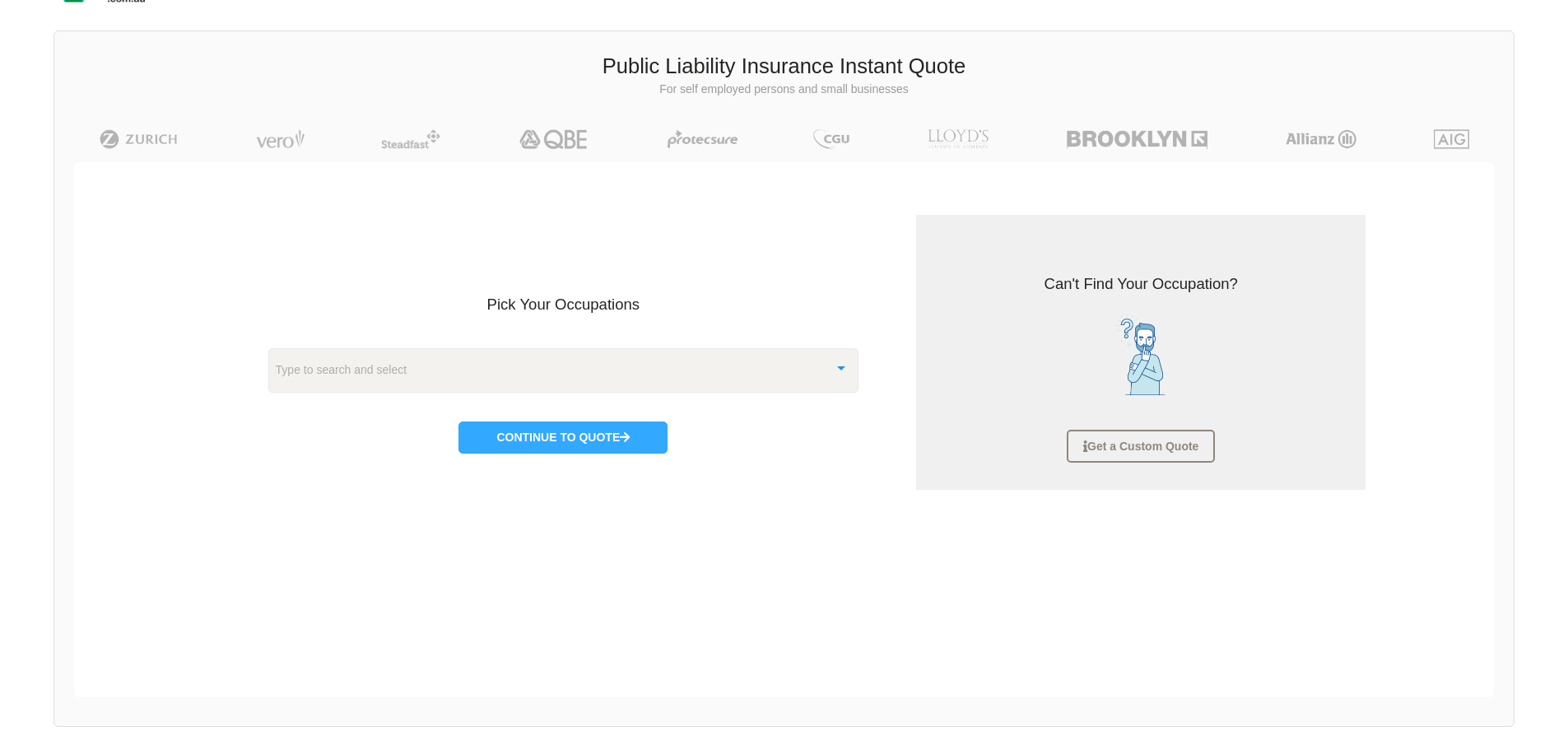
scroll to position [33, 0]
